Goal: Information Seeking & Learning: Learn about a topic

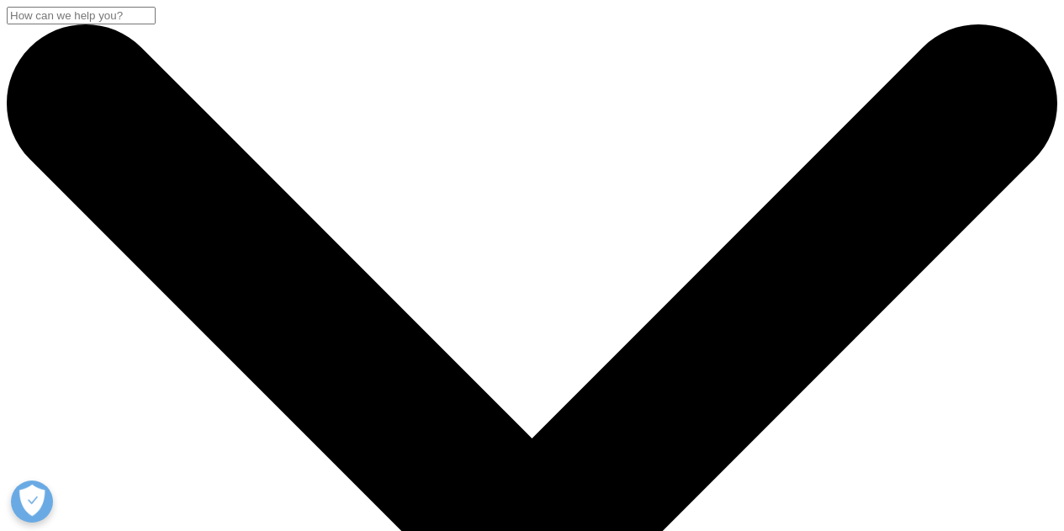
scroll to position [84, 0]
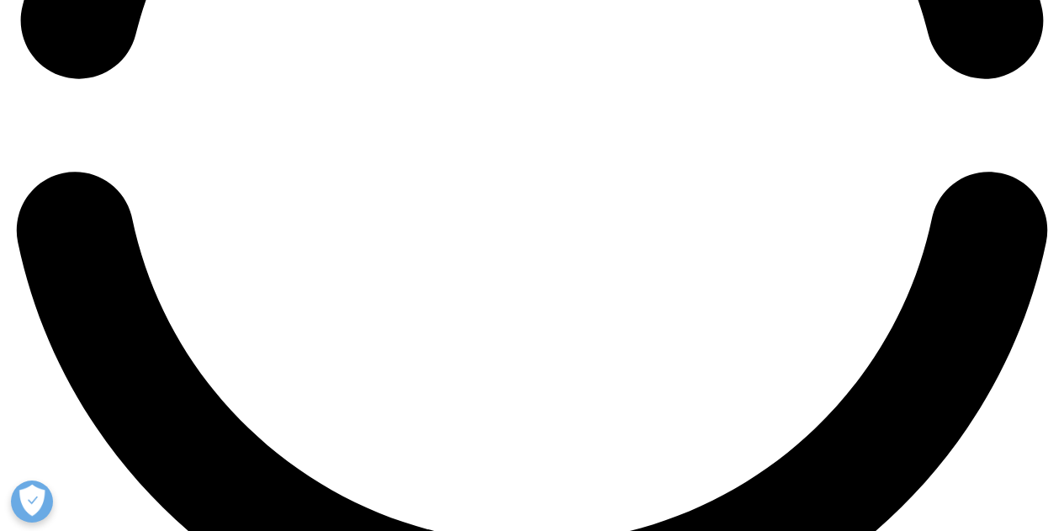
scroll to position [0, 336]
drag, startPoint x: 683, startPoint y: 474, endPoint x: 982, endPoint y: 478, distance: 299.4
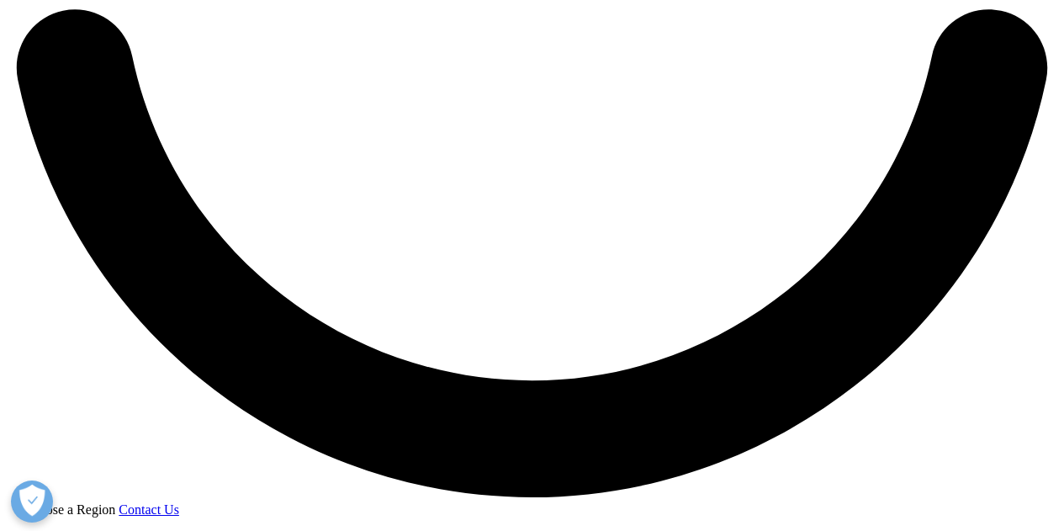
scroll to position [2691, 0]
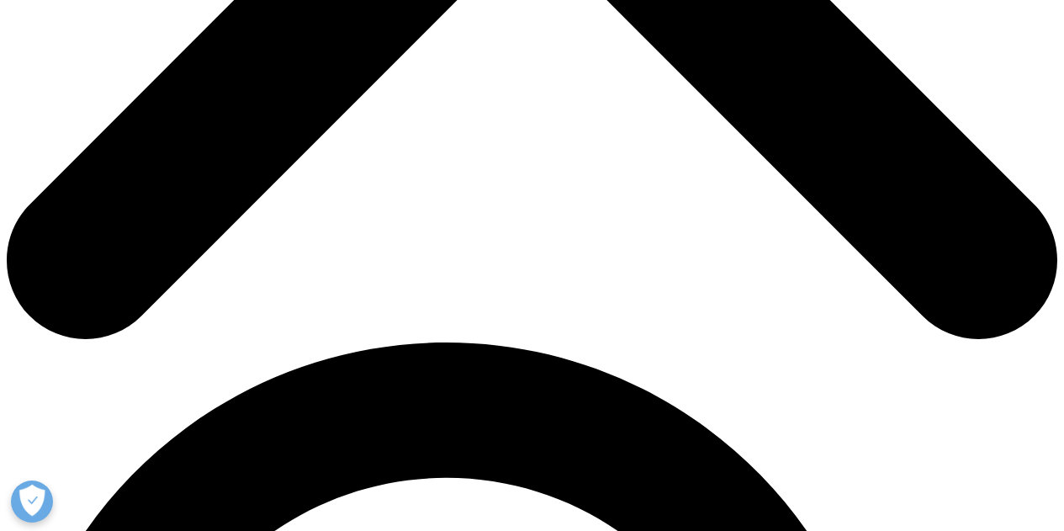
scroll to position [757, 0]
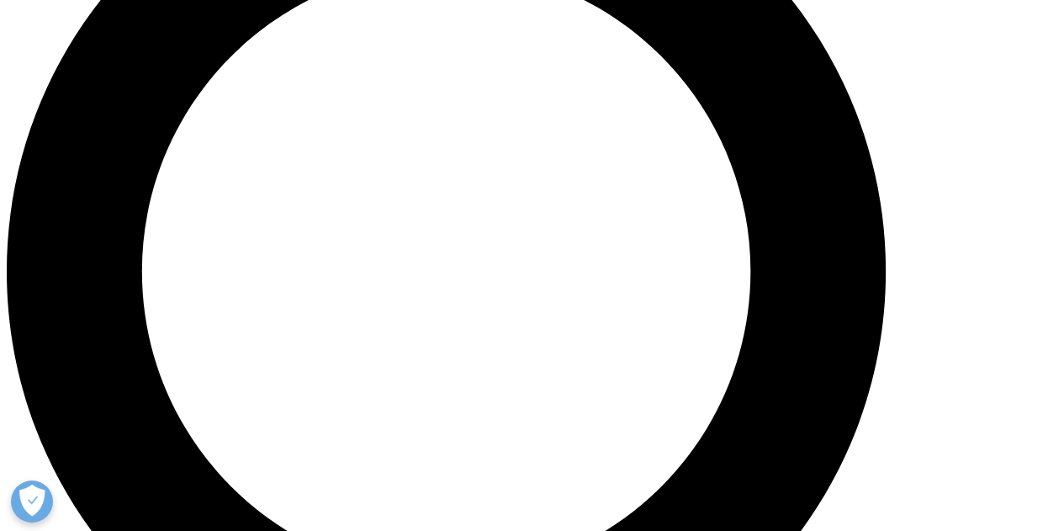
scroll to position [1345, 0]
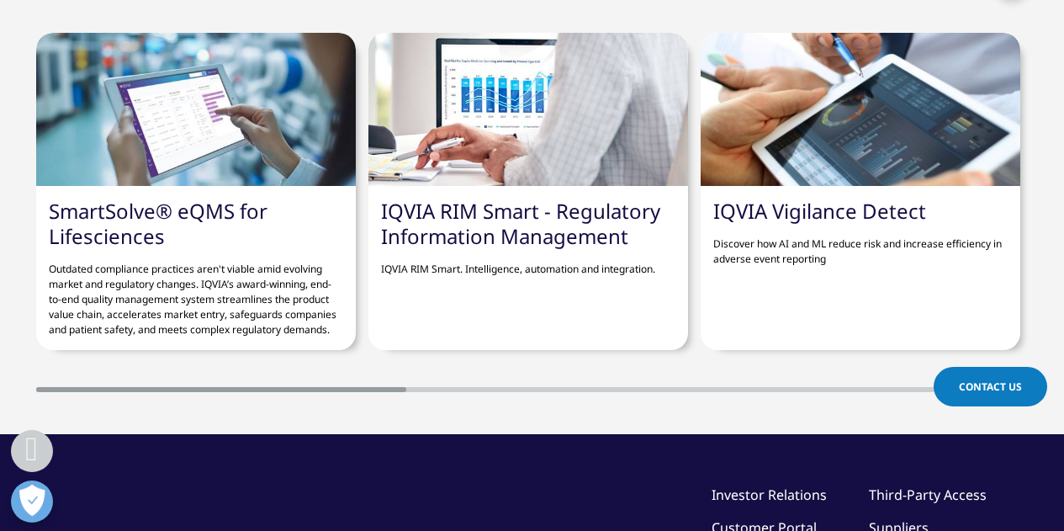
scroll to position [2053, 0]
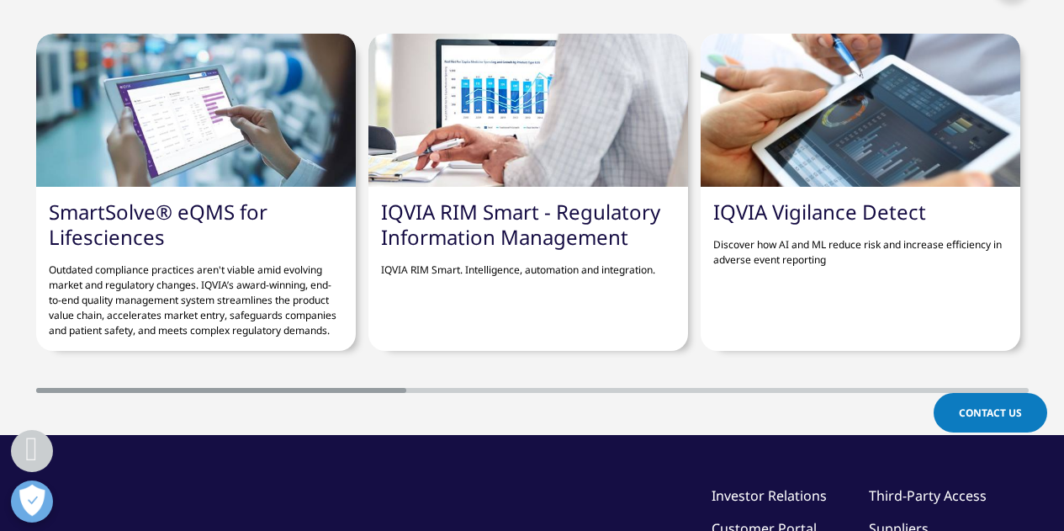
click at [219, 203] on link "SmartSolve® eQMS for Lifesciences" at bounding box center [158, 224] width 219 height 53
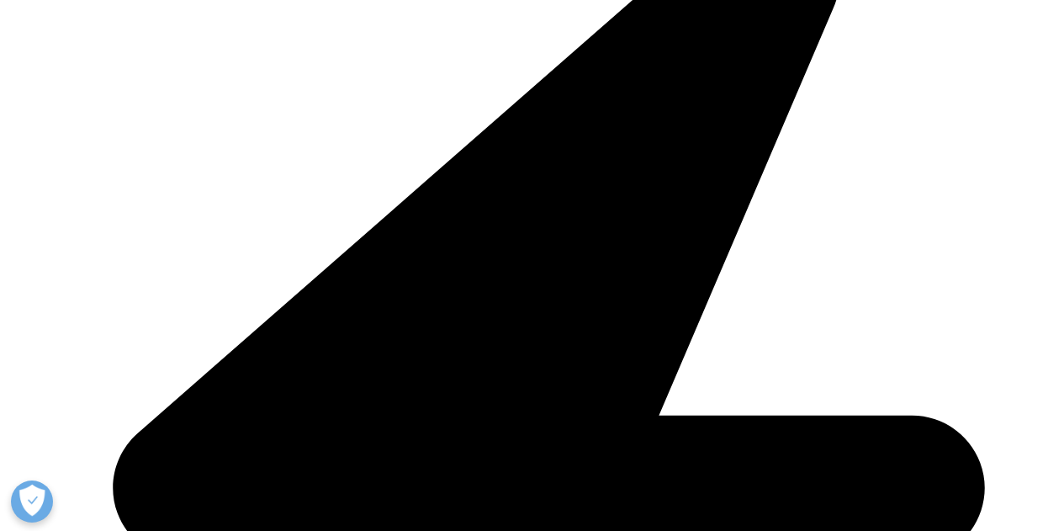
scroll to position [3110, 0]
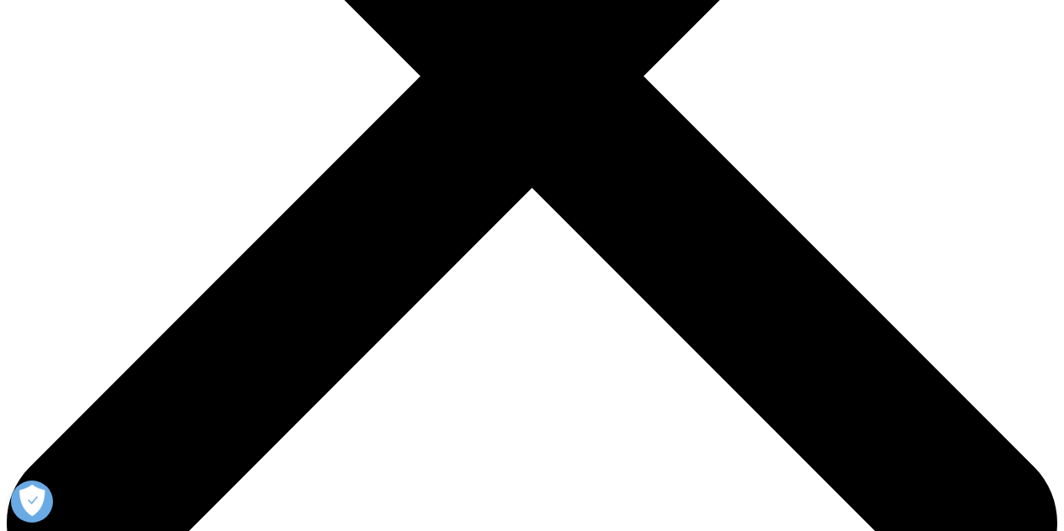
scroll to position [391, 0]
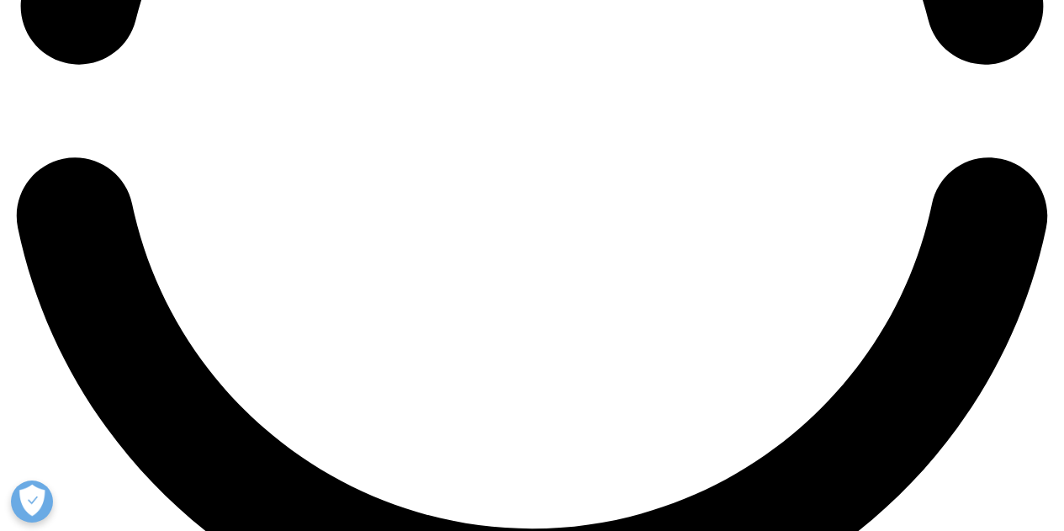
scroll to position [2621, 0]
